Goal: Communication & Community: Ask a question

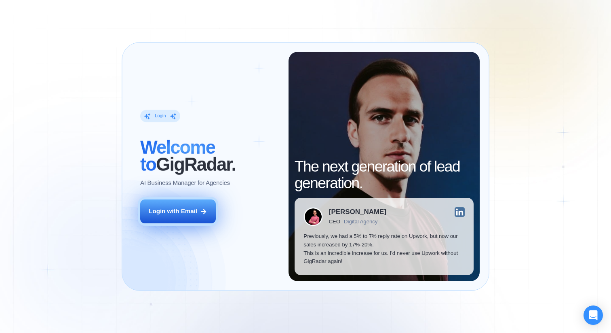
click at [184, 209] on div "Login with Email" at bounding box center [173, 211] width 49 height 8
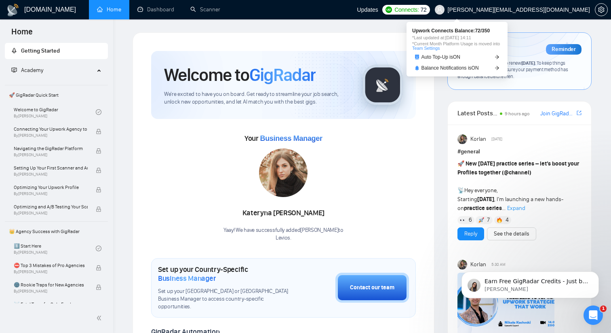
click at [419, 9] on span "Connects:" at bounding box center [407, 9] width 24 height 9
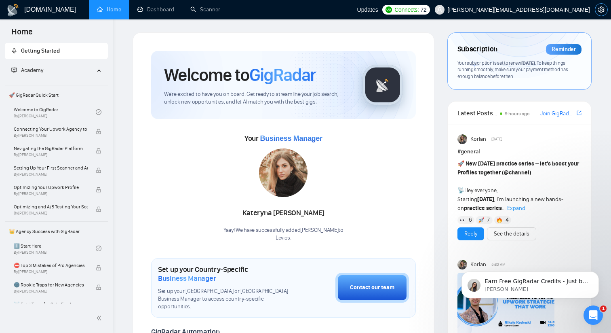
click at [604, 7] on icon "setting" at bounding box center [602, 9] width 6 height 6
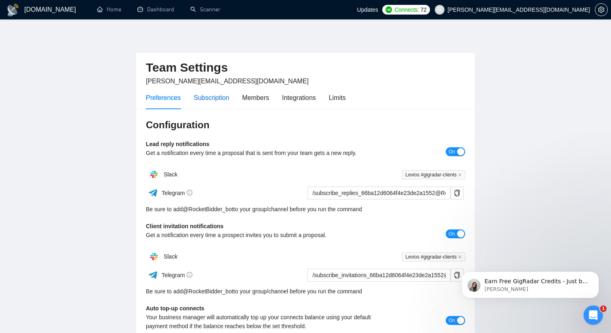
click at [218, 99] on div "Subscription" at bounding box center [212, 98] width 36 height 10
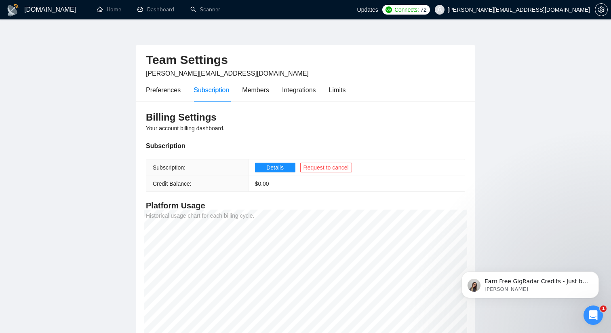
scroll to position [5, 0]
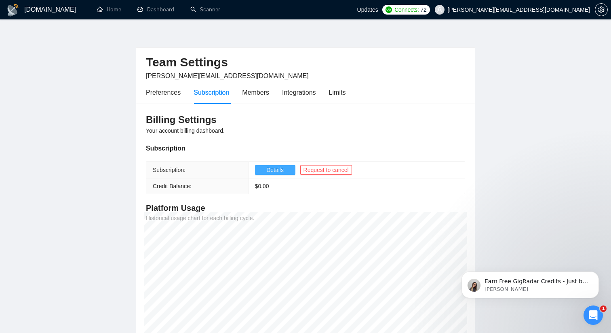
click at [281, 168] on span "Details" at bounding box center [275, 169] width 17 height 9
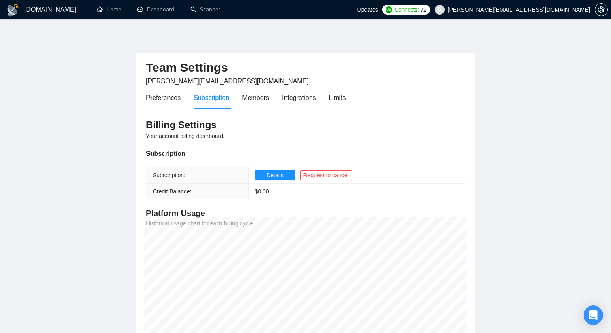
scroll to position [5, 0]
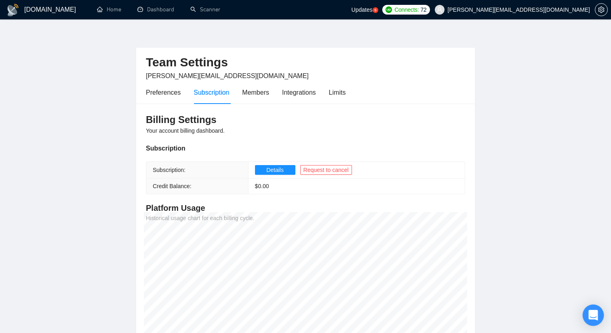
click at [591, 311] on icon "Open Intercom Messenger" at bounding box center [593, 315] width 9 height 11
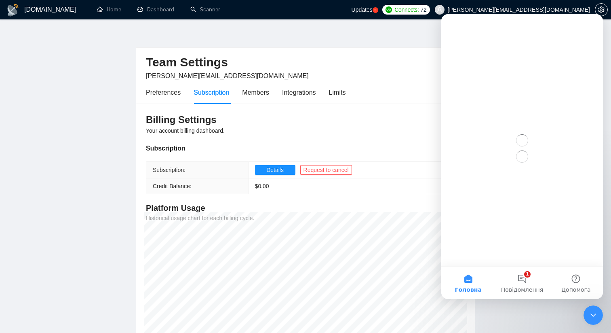
scroll to position [0, 0]
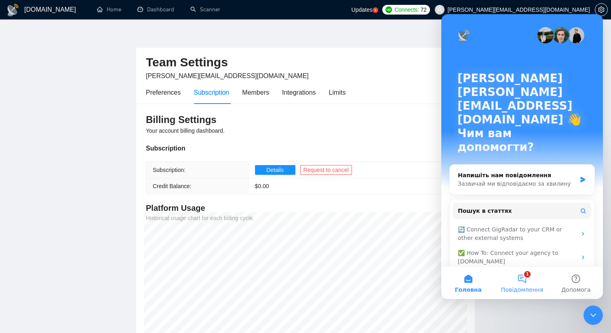
click at [531, 276] on button "1 Повідомлення" at bounding box center [522, 283] width 54 height 32
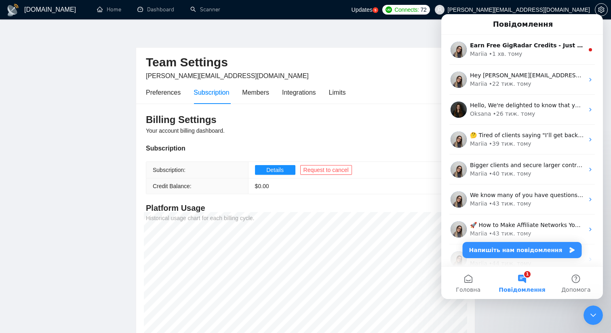
click at [391, 80] on div "Team Settings [PERSON_NAME][EMAIL_ADDRESS][DOMAIN_NAME]" at bounding box center [305, 64] width 319 height 33
click at [248, 93] on div "Members" at bounding box center [255, 92] width 27 height 10
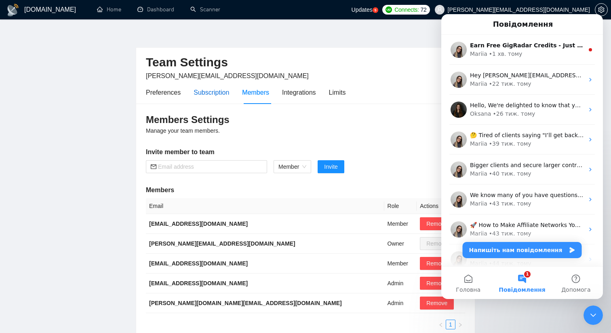
click at [224, 91] on div "Subscription" at bounding box center [212, 92] width 36 height 10
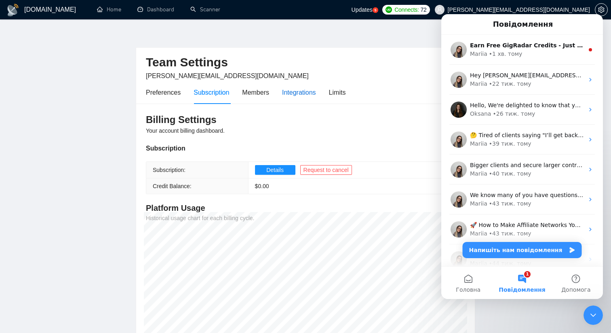
click at [305, 92] on div "Integrations" at bounding box center [299, 92] width 34 height 10
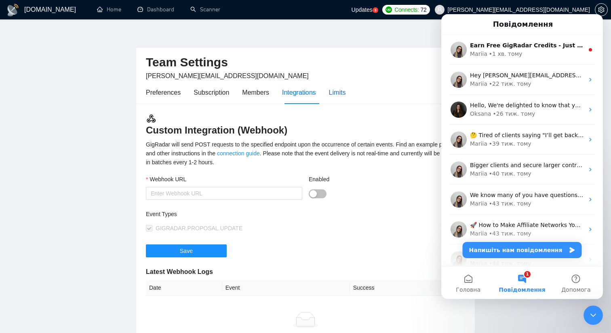
click at [346, 91] on div "Limits" at bounding box center [337, 92] width 17 height 10
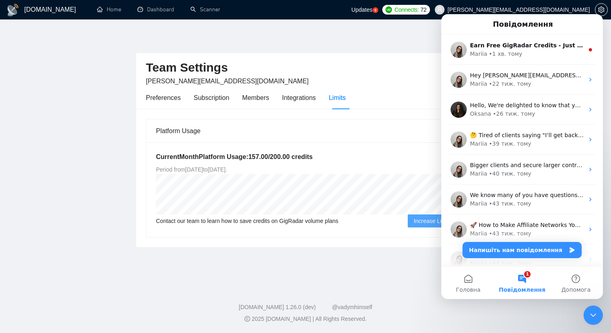
click at [393, 50] on div "Team Settings [PERSON_NAME][EMAIL_ADDRESS][DOMAIN_NAME] Preferences Subscriptio…" at bounding box center [306, 139] width 340 height 215
click at [598, 315] on icon "Закрити програму для спілкування Intercom" at bounding box center [594, 315] width 10 height 10
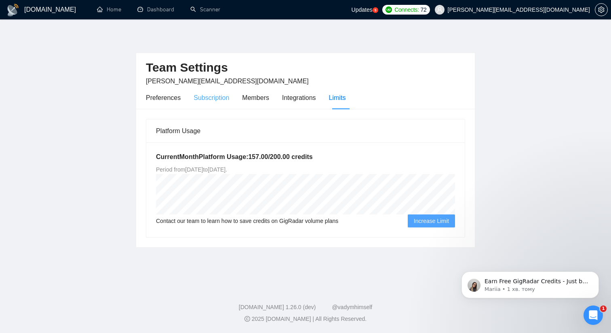
click at [228, 103] on div "Subscription" at bounding box center [212, 97] width 36 height 23
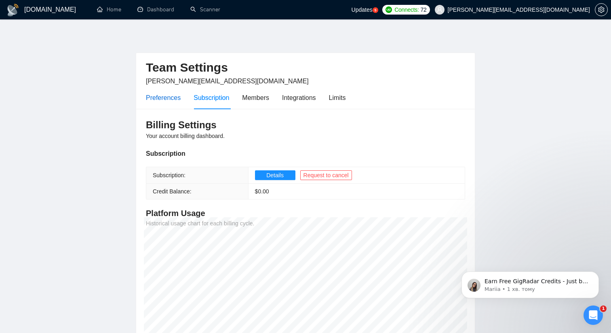
click at [175, 98] on div "Preferences" at bounding box center [163, 98] width 35 height 10
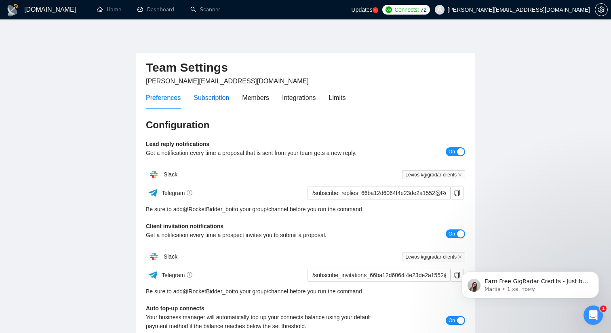
drag, startPoint x: 208, startPoint y: 98, endPoint x: 216, endPoint y: 98, distance: 8.5
click at [208, 98] on div "Subscription" at bounding box center [212, 98] width 36 height 10
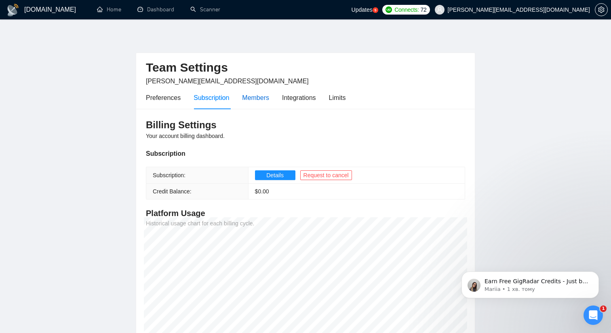
click at [269, 99] on div "Members" at bounding box center [255, 98] width 27 height 10
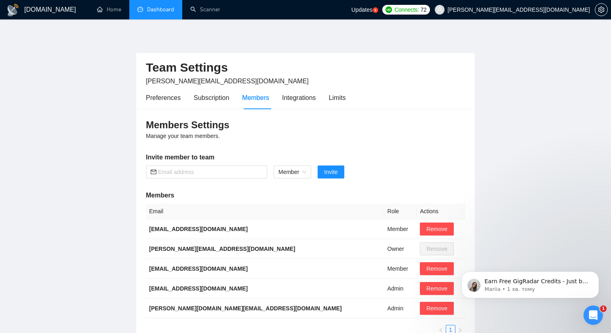
click at [157, 12] on link "Dashboard" at bounding box center [156, 9] width 37 height 7
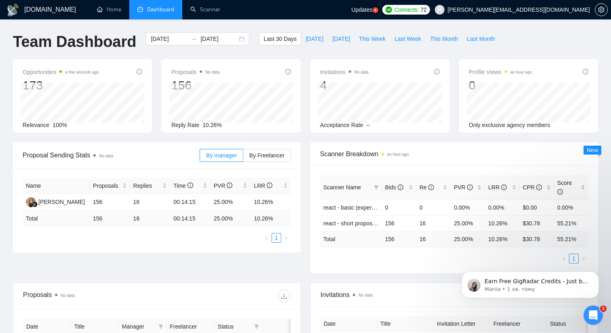
click at [454, 144] on div "Scanner Breakdown an hour ago" at bounding box center [454, 153] width 269 height 23
click at [578, 283] on p "Earn Free GigRadar Credits - Just by Sharing Your Story! 💬 Want more credits fo…" at bounding box center [537, 281] width 104 height 8
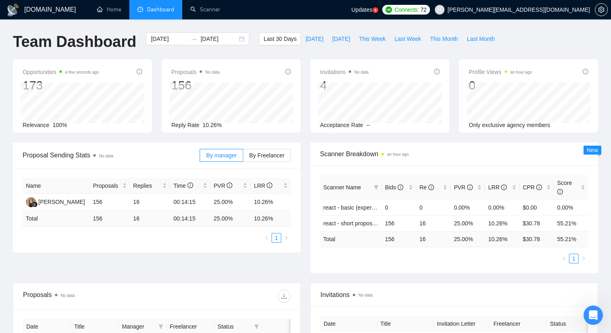
click at [596, 311] on icon "Відкрити програму для спілкування Intercom" at bounding box center [593, 315] width 13 height 13
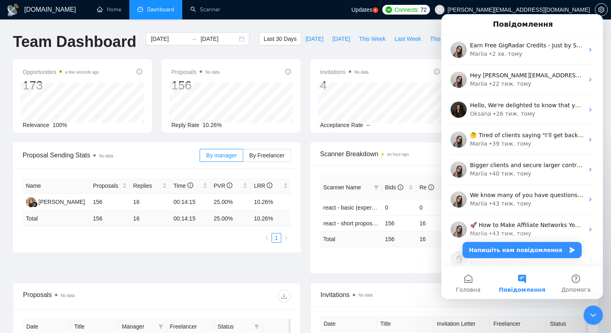
click at [415, 48] on div "Last 30 Days [DATE] [DATE] This Week Last Week This Month Last Month" at bounding box center [379, 45] width 250 height 27
click at [419, 8] on span "Connects:" at bounding box center [407, 9] width 24 height 9
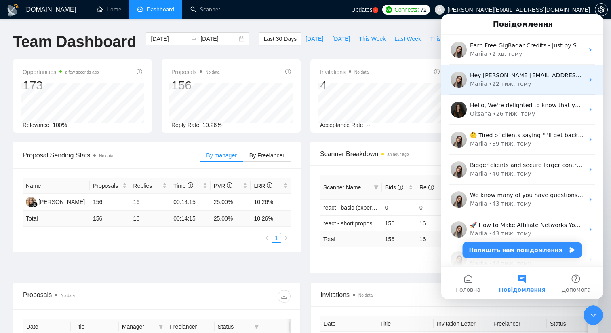
click at [542, 83] on div "Mariia • 22 тиж. тому" at bounding box center [527, 84] width 114 height 8
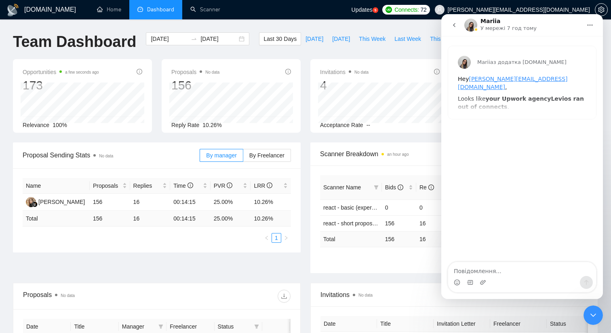
click at [455, 21] on button "go back" at bounding box center [454, 24] width 15 height 15
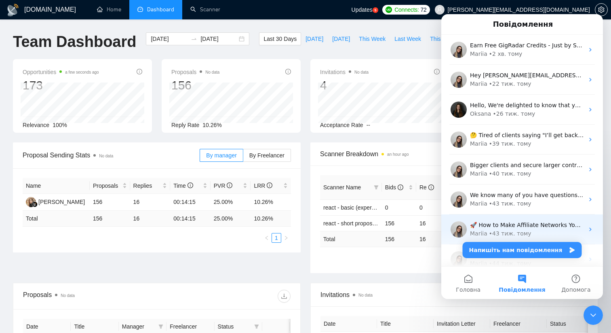
scroll to position [4, 0]
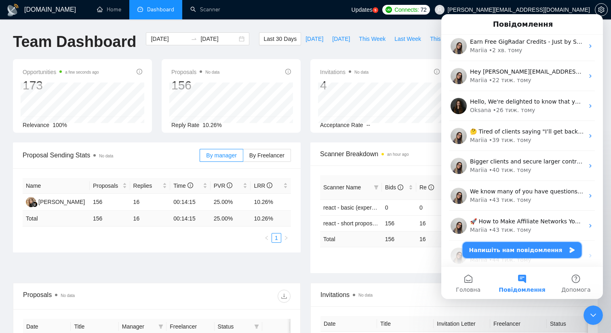
click at [548, 249] on button "Напишіть нам повідомлення" at bounding box center [522, 250] width 119 height 16
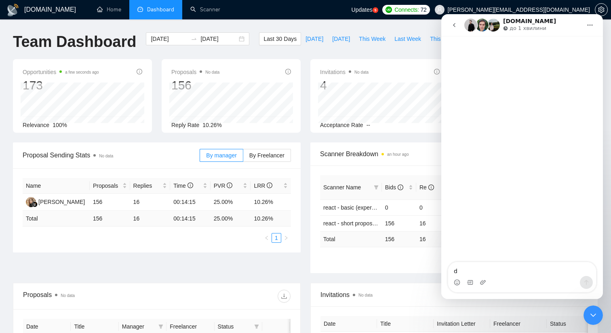
type textarea "ds"
type textarea "вітаю,"
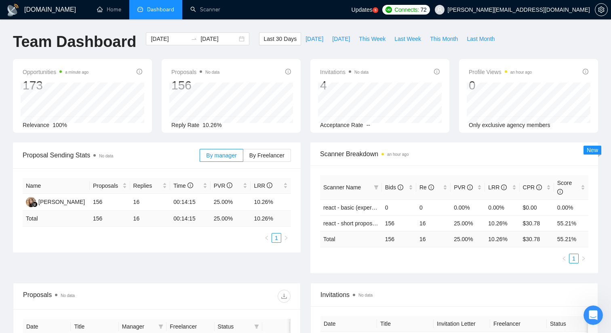
click at [516, 42] on div "Team Dashboard [DATE] [DATE] Last 30 Days [DATE] [DATE] This Week Last Week Thi…" at bounding box center [305, 45] width 595 height 27
